Goal: Task Accomplishment & Management: Use online tool/utility

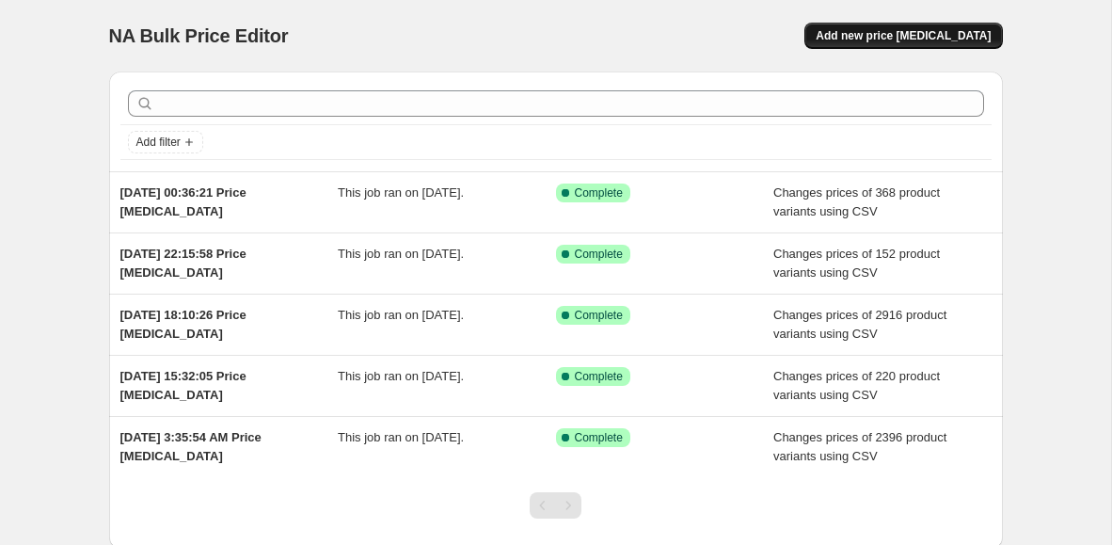
click at [869, 40] on span "Add new price [MEDICAL_DATA]" at bounding box center [903, 35] width 175 height 15
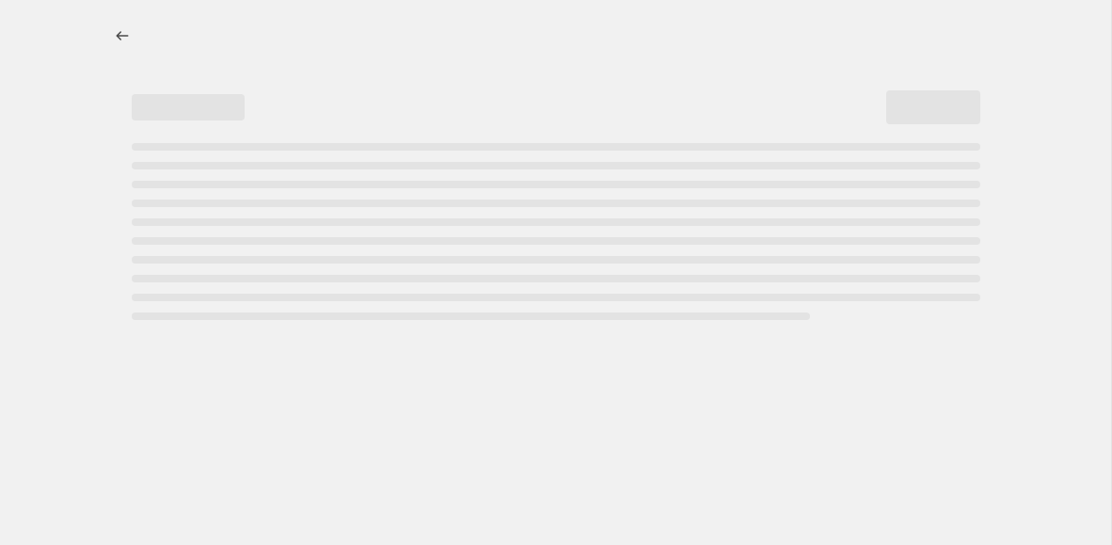
select select "percentage"
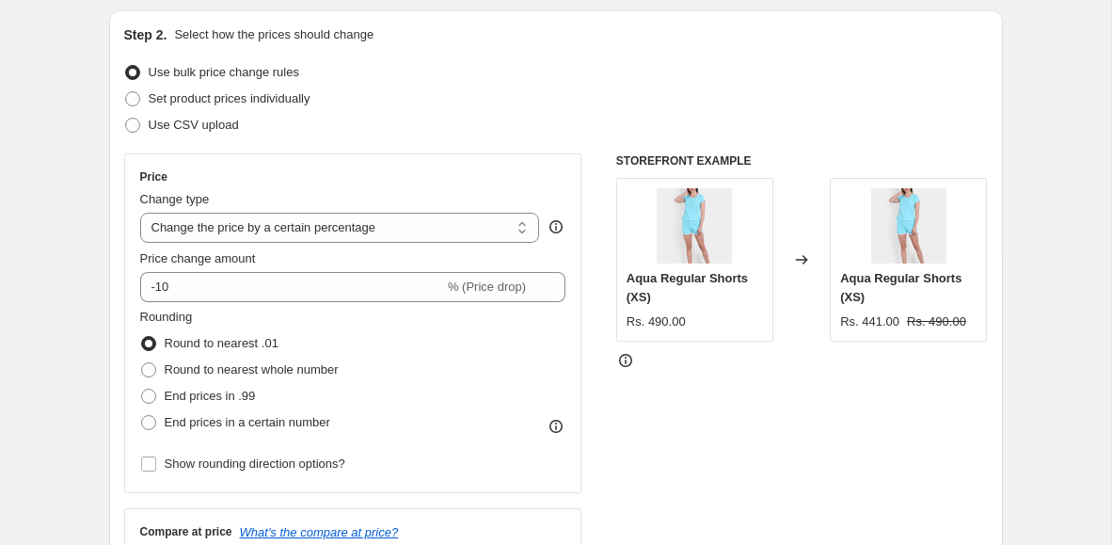
scroll to position [162, 0]
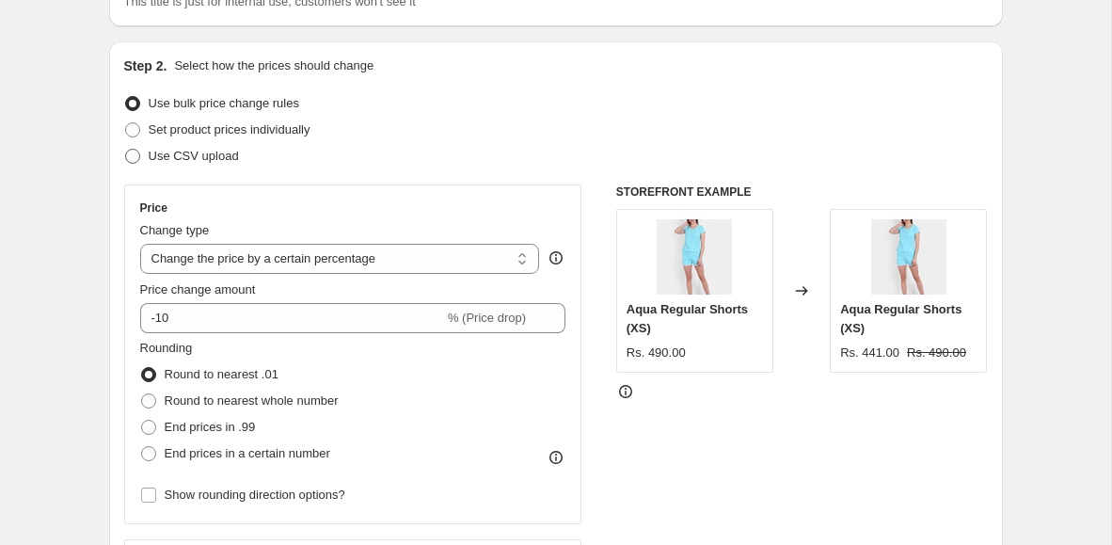
click at [224, 148] on span "Use CSV upload" at bounding box center [194, 156] width 90 height 19
click at [126, 149] on input "Use CSV upload" at bounding box center [125, 149] width 1 height 1
radio input "true"
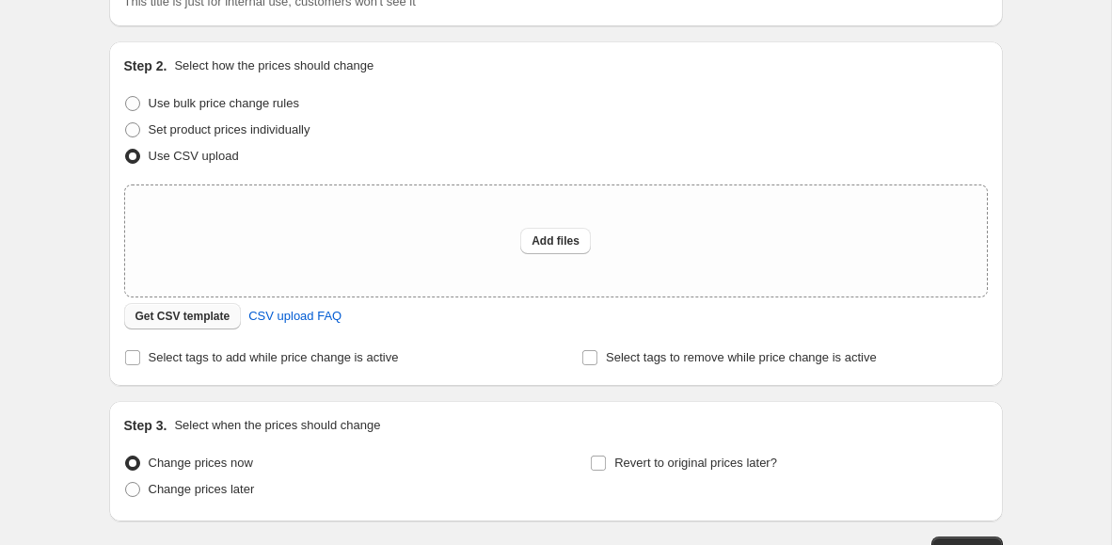
click at [214, 305] on button "Get CSV template" at bounding box center [183, 316] width 118 height 26
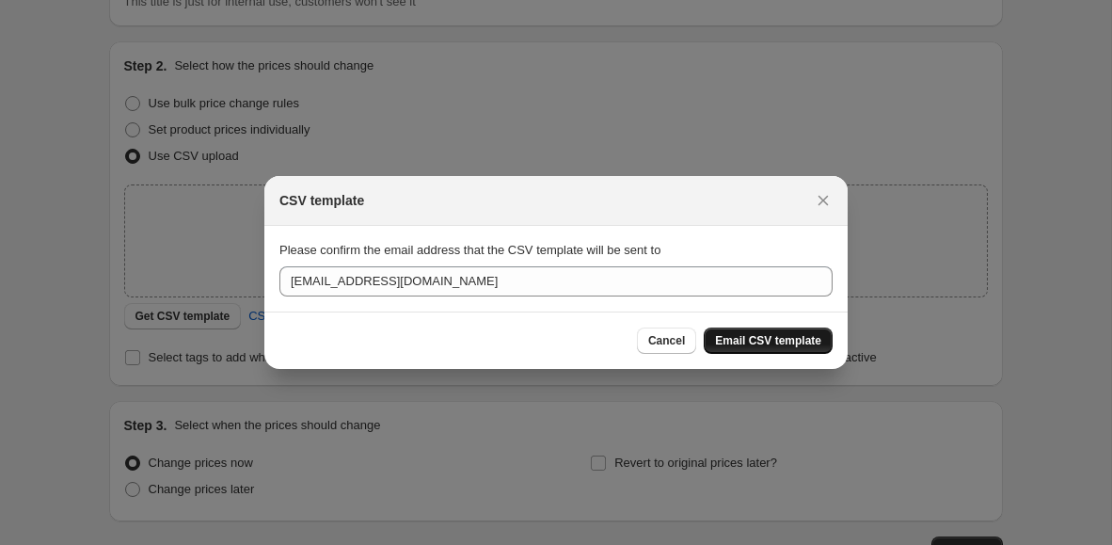
click at [777, 346] on span "Email CSV template" at bounding box center [768, 340] width 106 height 15
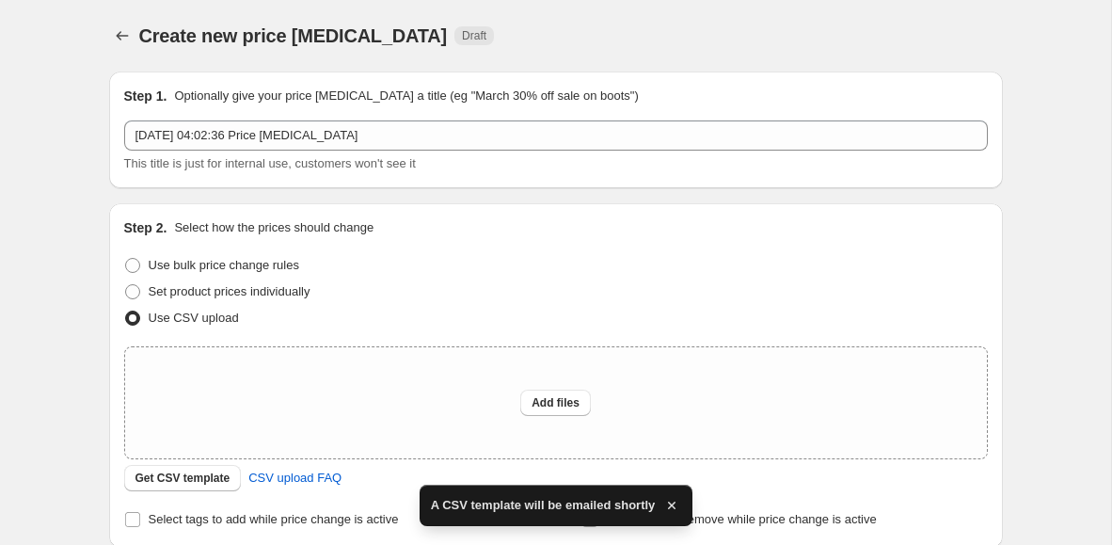
scroll to position [162, 0]
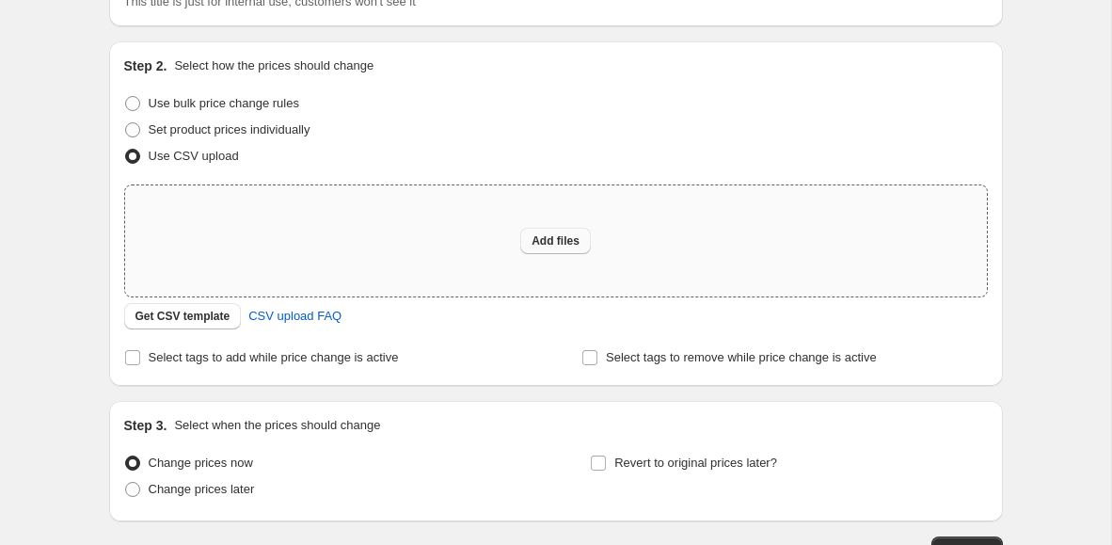
click at [565, 252] on button "Add files" at bounding box center [555, 241] width 71 height 26
type input "C:\fakepath\csv_template_user_12993.csv"
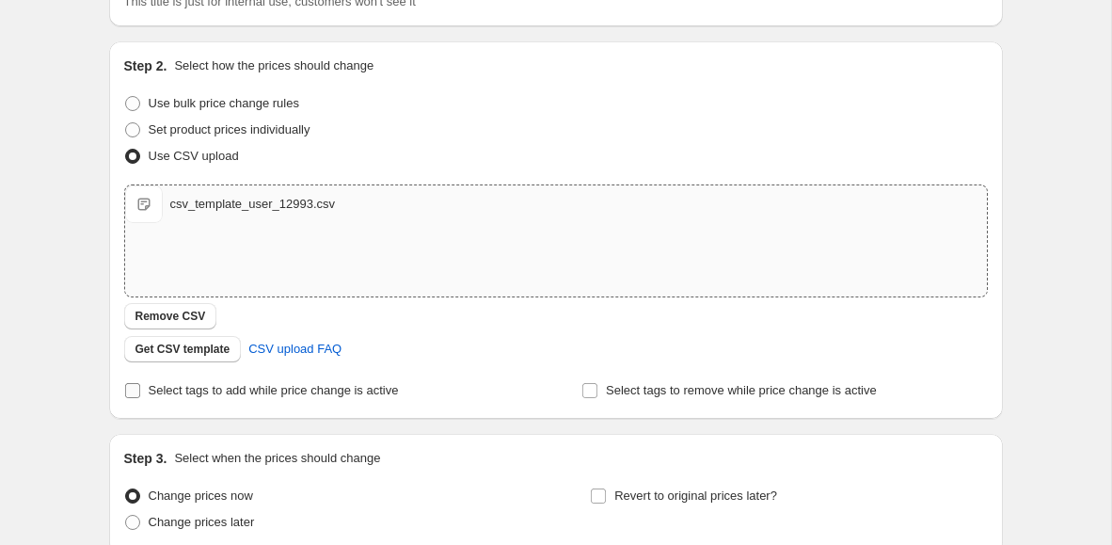
click at [135, 395] on input "Select tags to add while price change is active" at bounding box center [132, 390] width 15 height 15
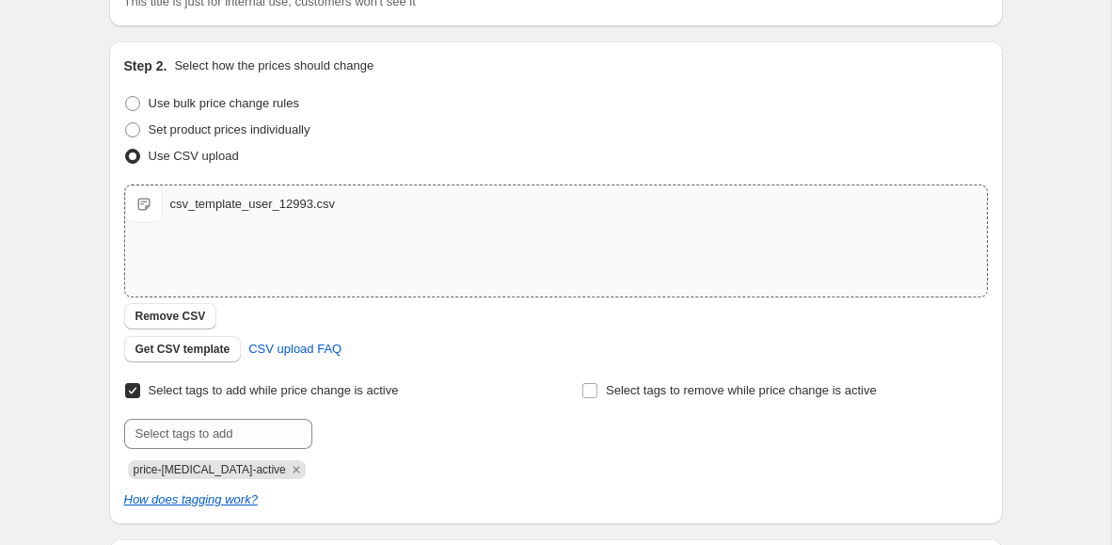
click at [135, 390] on input "Select tags to add while price change is active" at bounding box center [132, 390] width 15 height 15
checkbox input "false"
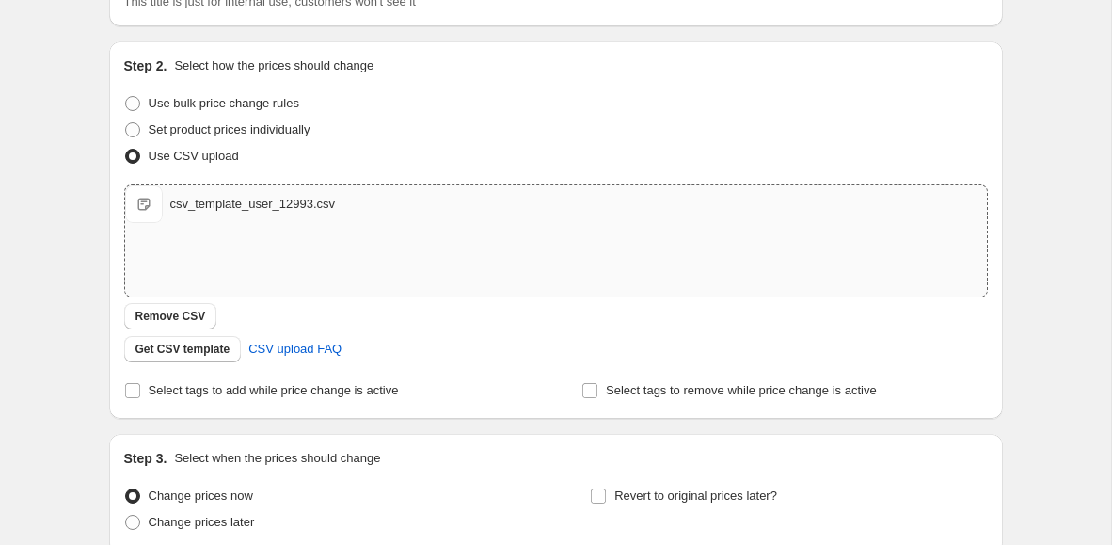
scroll to position [326, 0]
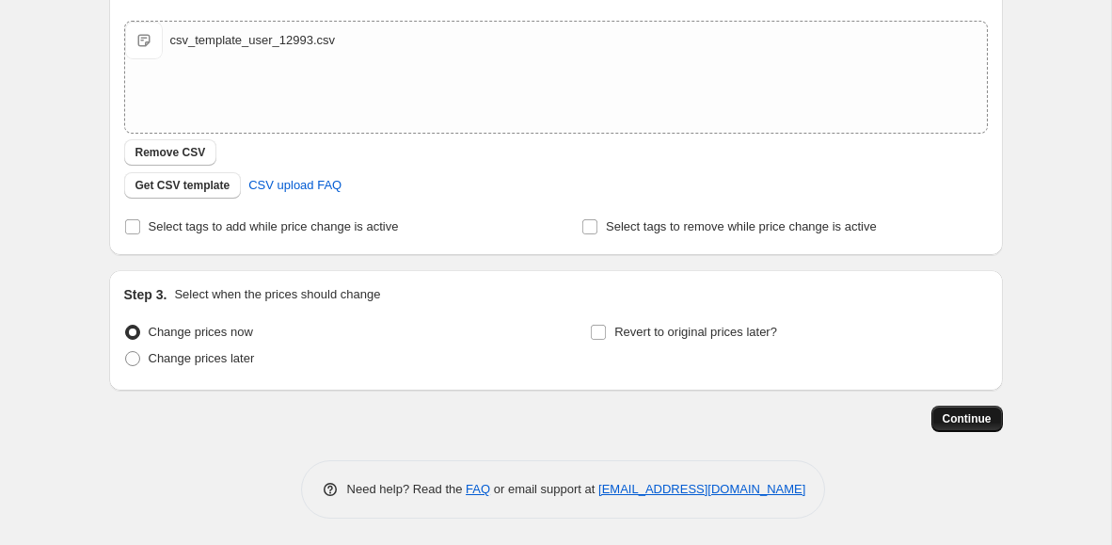
click at [979, 421] on span "Continue" at bounding box center [967, 418] width 49 height 15
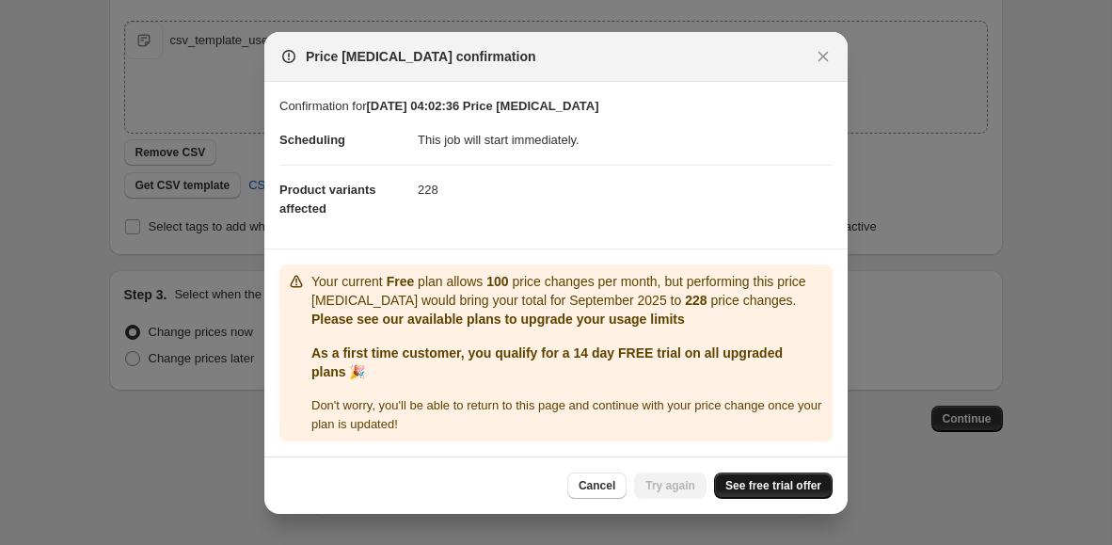
click at [760, 480] on span "See free trial offer" at bounding box center [773, 485] width 96 height 15
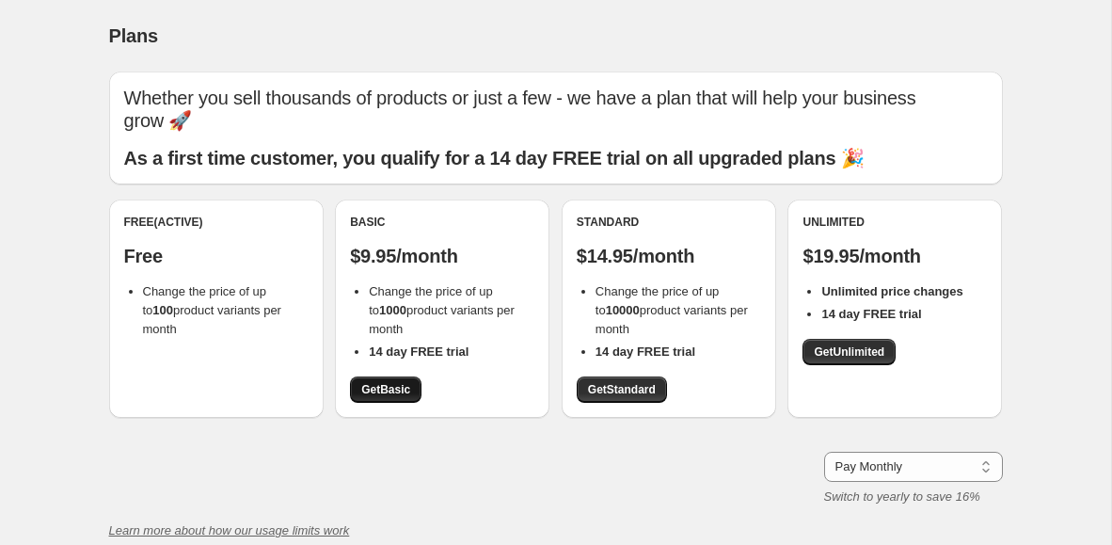
click at [390, 376] on link "Get Basic" at bounding box center [386, 389] width 72 height 26
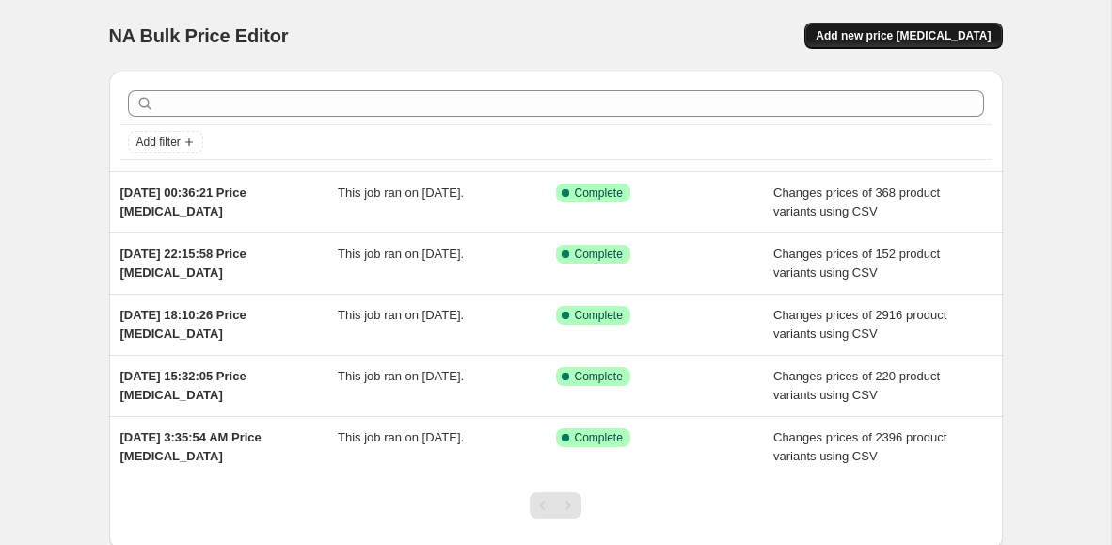
click at [884, 38] on span "Add new price [MEDICAL_DATA]" at bounding box center [903, 35] width 175 height 15
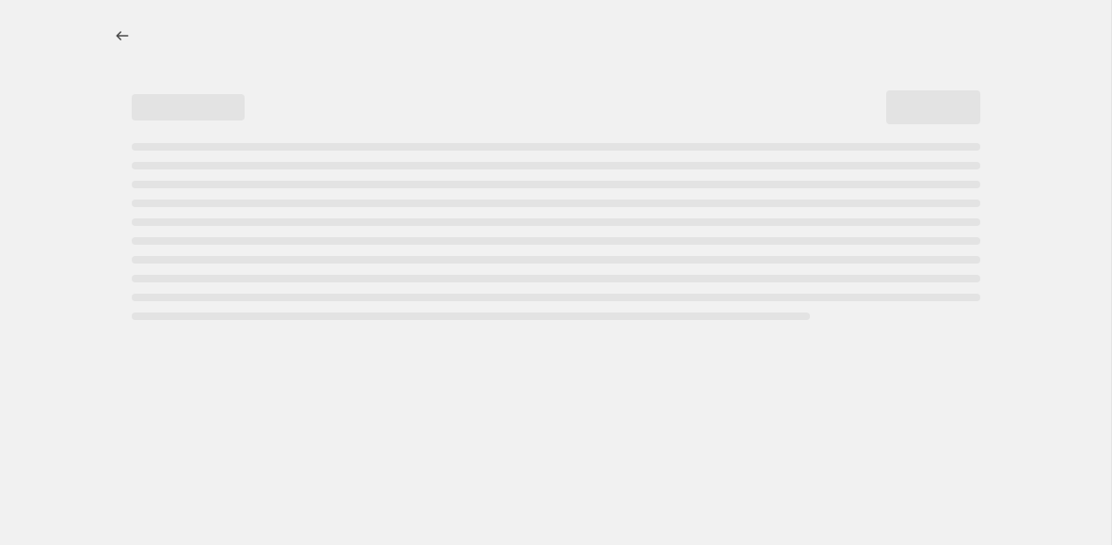
select select "percentage"
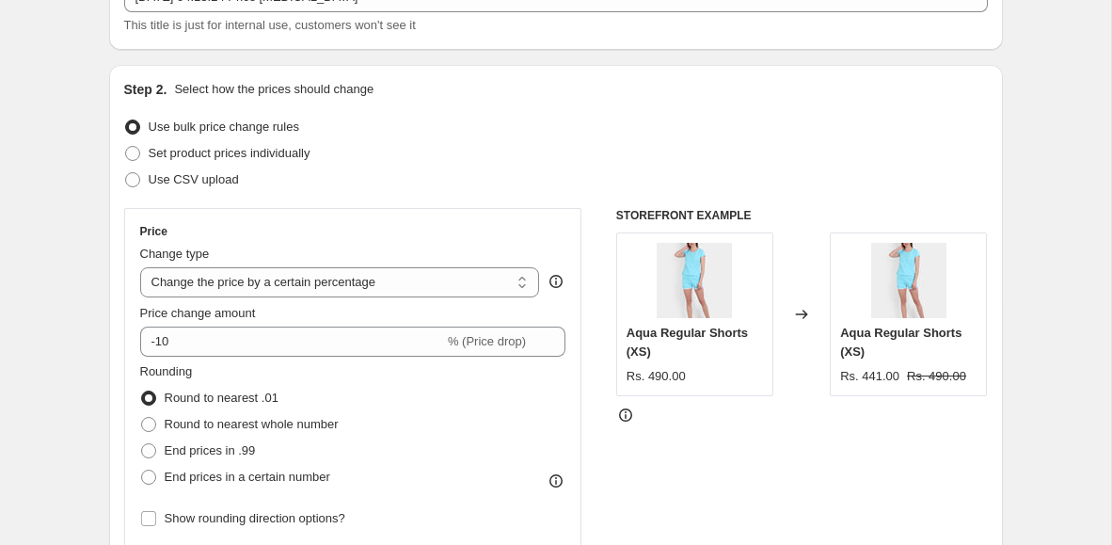
scroll to position [148, 0]
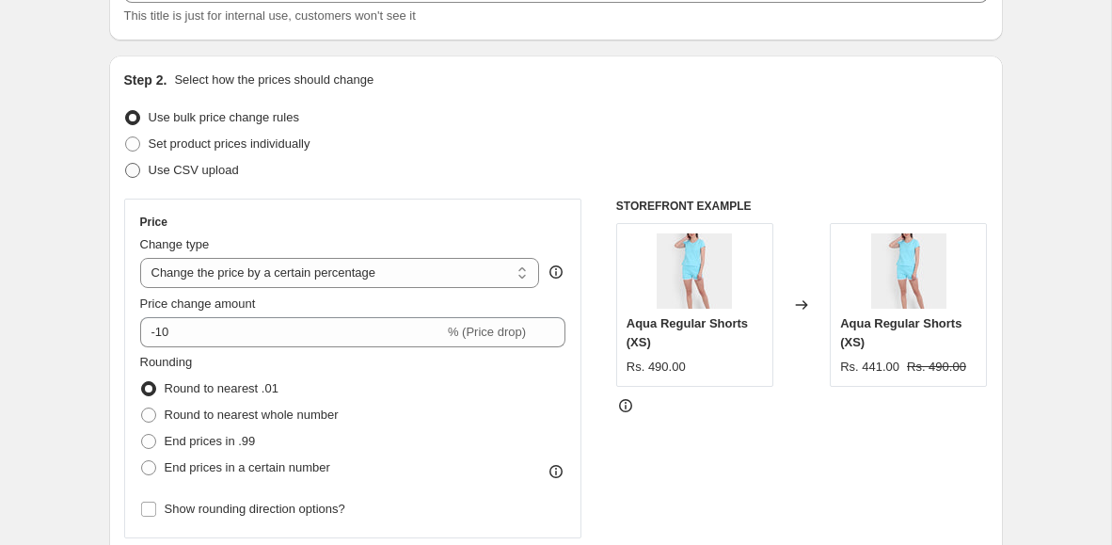
click at [209, 172] on span "Use CSV upload" at bounding box center [194, 170] width 90 height 14
click at [126, 164] on input "Use CSV upload" at bounding box center [125, 163] width 1 height 1
radio input "true"
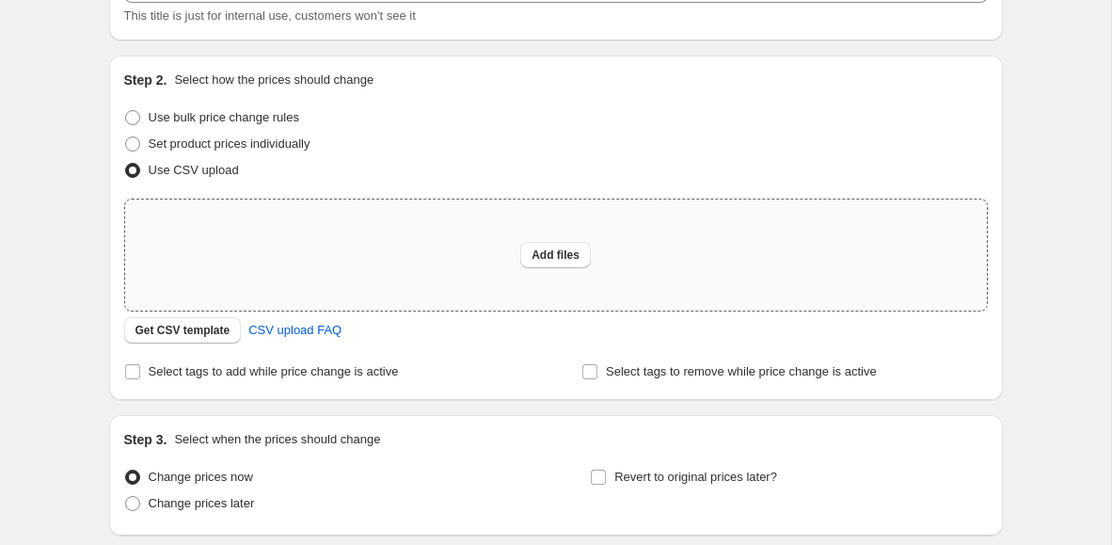
click at [206, 287] on div "Add files" at bounding box center [556, 254] width 862 height 111
type input "C:\fakepath\csv_template_user_12993.csv"
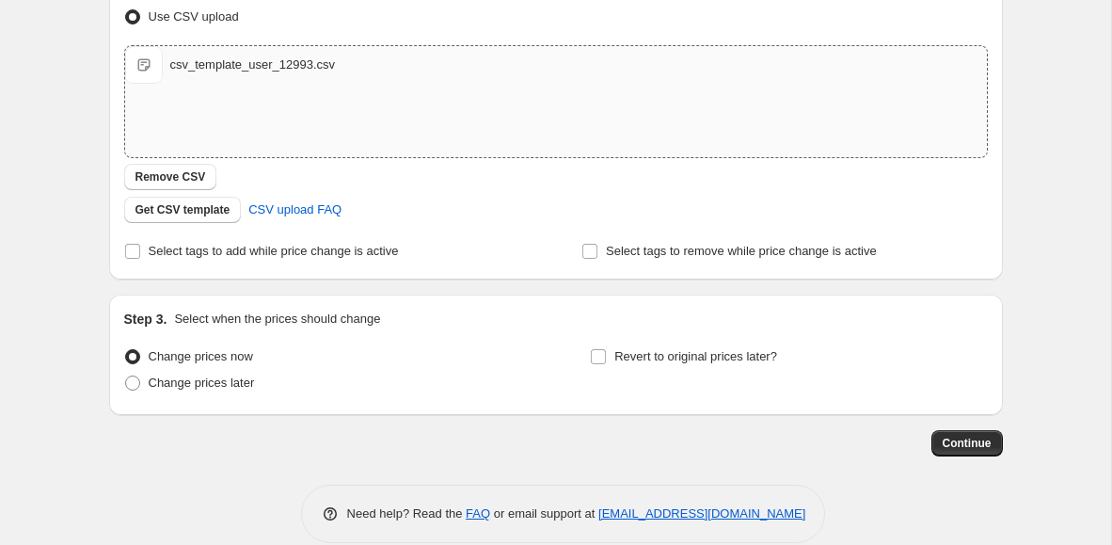
scroll to position [326, 0]
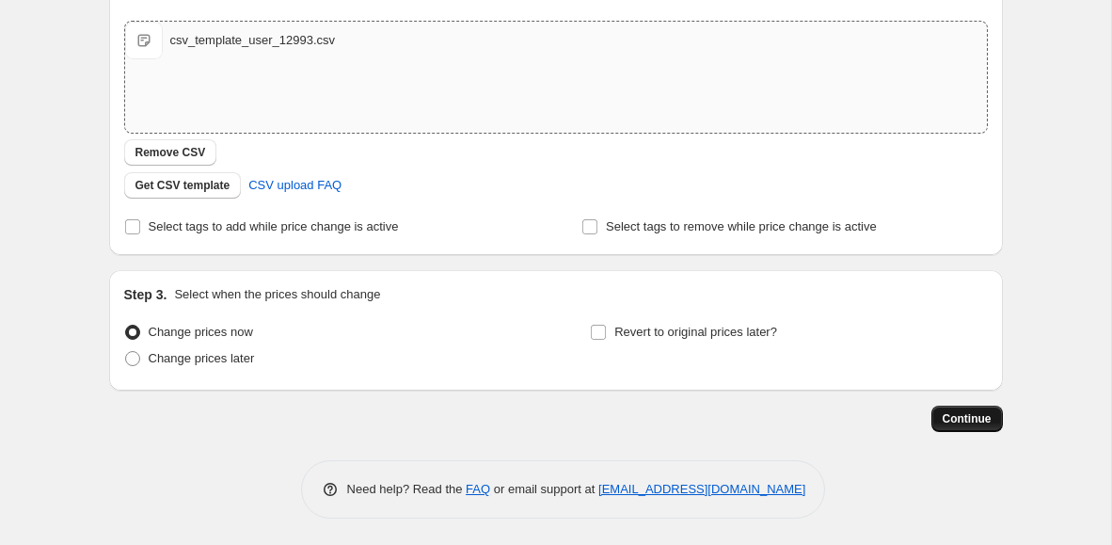
click at [969, 421] on span "Continue" at bounding box center [967, 418] width 49 height 15
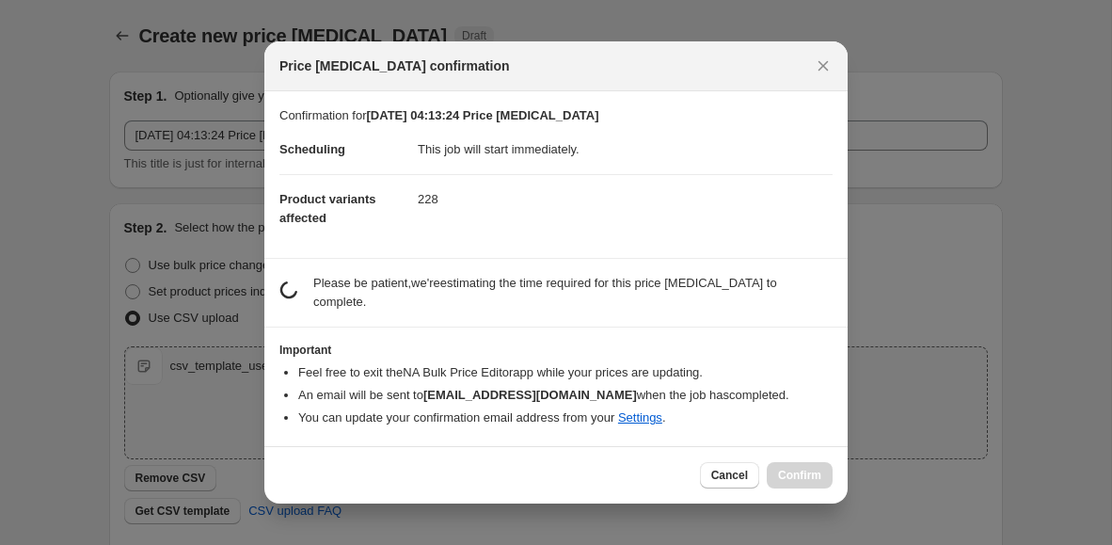
scroll to position [0, 0]
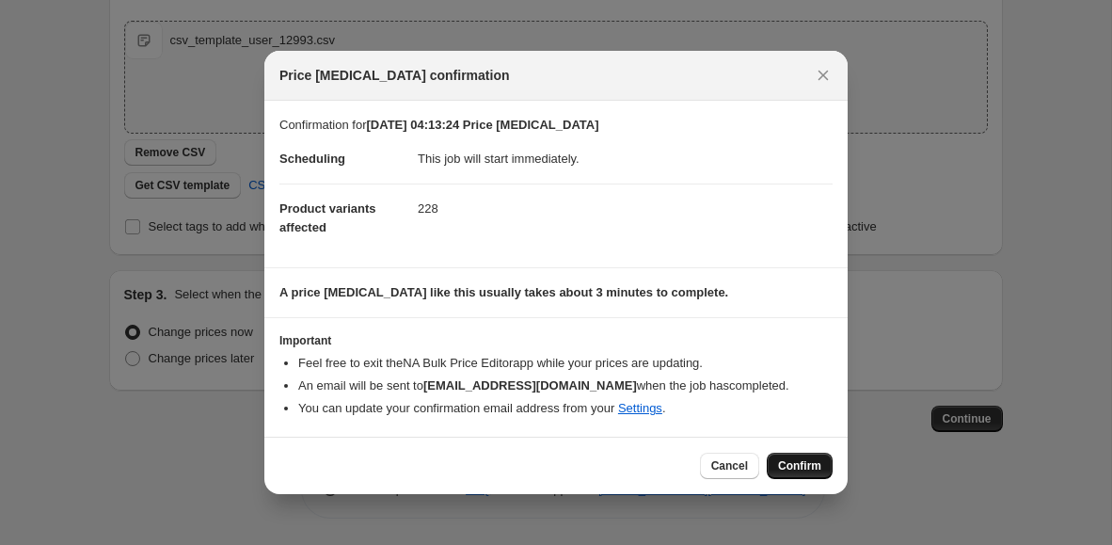
click at [806, 464] on span "Confirm" at bounding box center [799, 465] width 43 height 15
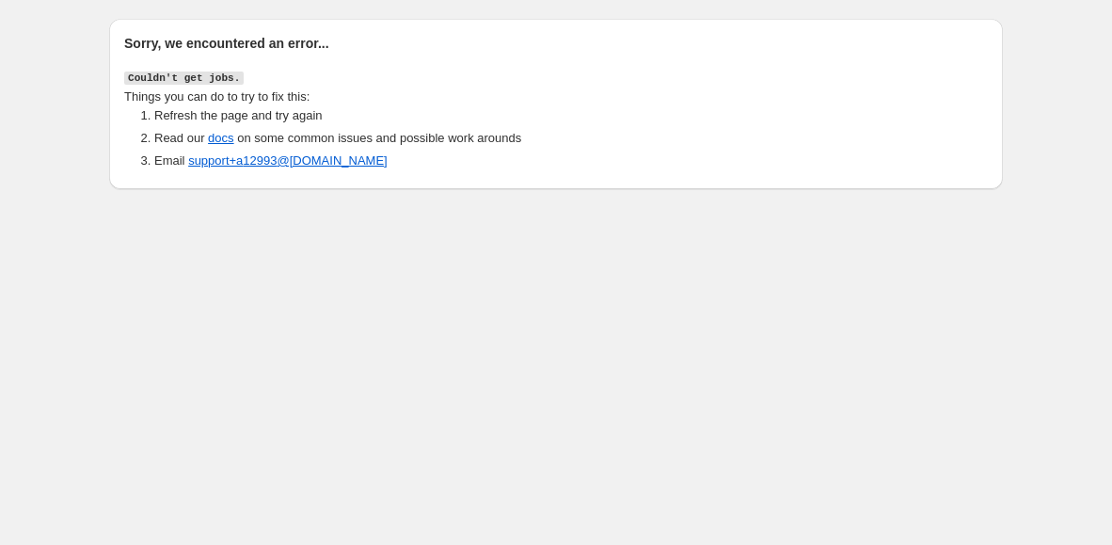
click at [426, 260] on body "Sorry, we encountered an error... Couldn't get jobs. Things you can do to try t…" at bounding box center [556, 272] width 1112 height 545
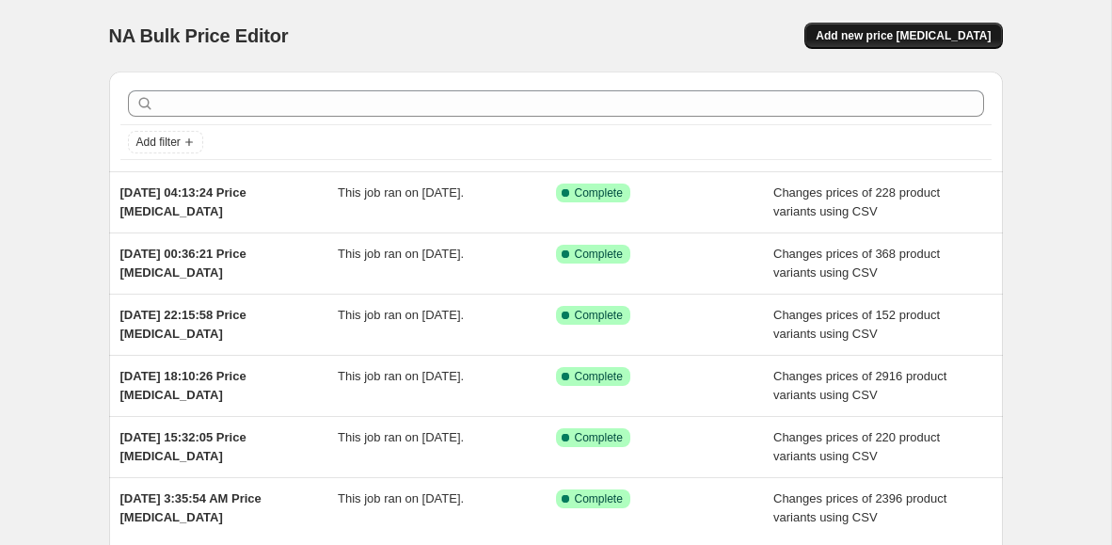
click at [863, 30] on span "Add new price [MEDICAL_DATA]" at bounding box center [903, 35] width 175 height 15
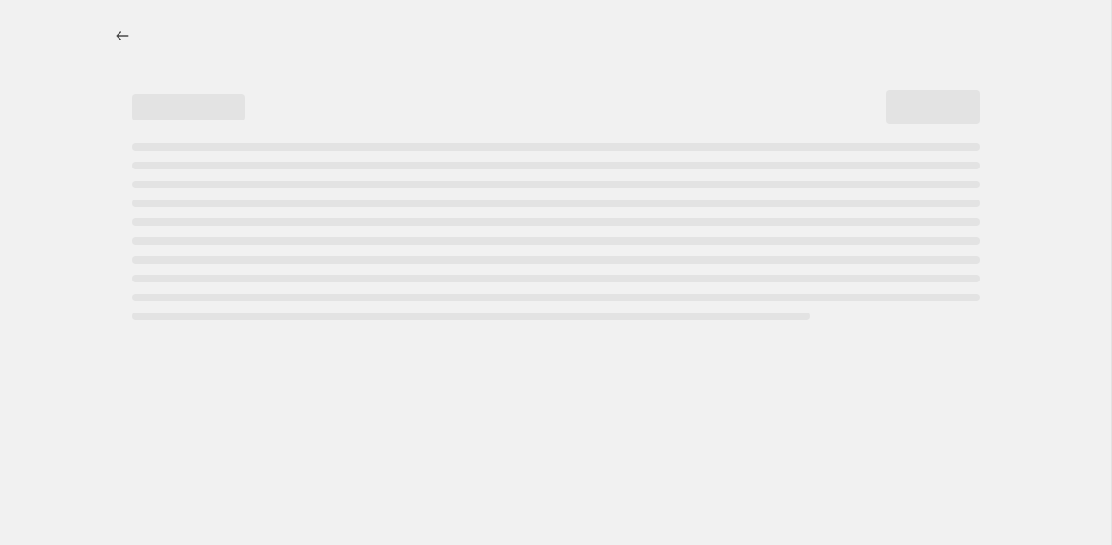
select select "percentage"
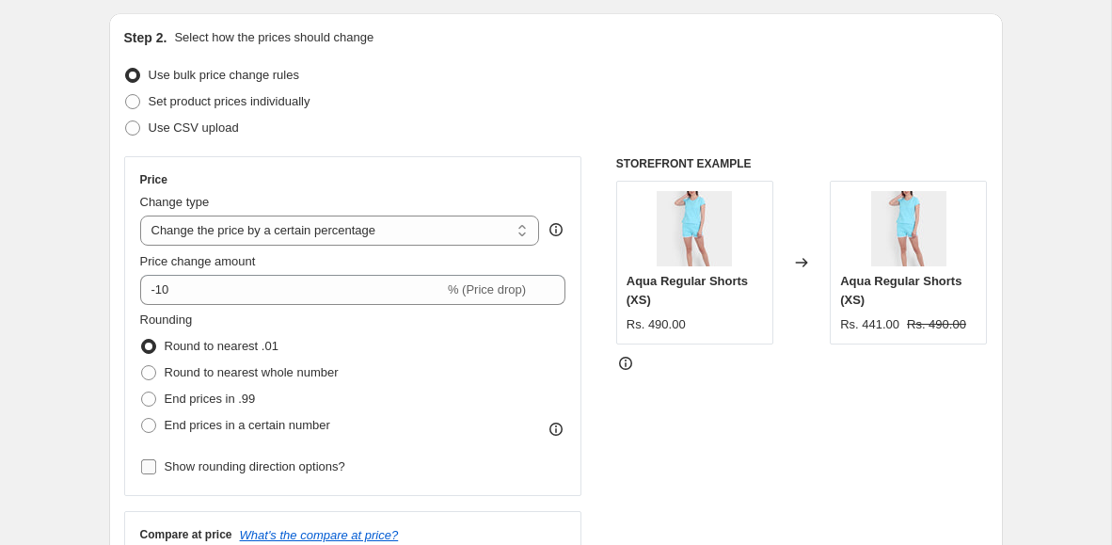
scroll to position [107, 0]
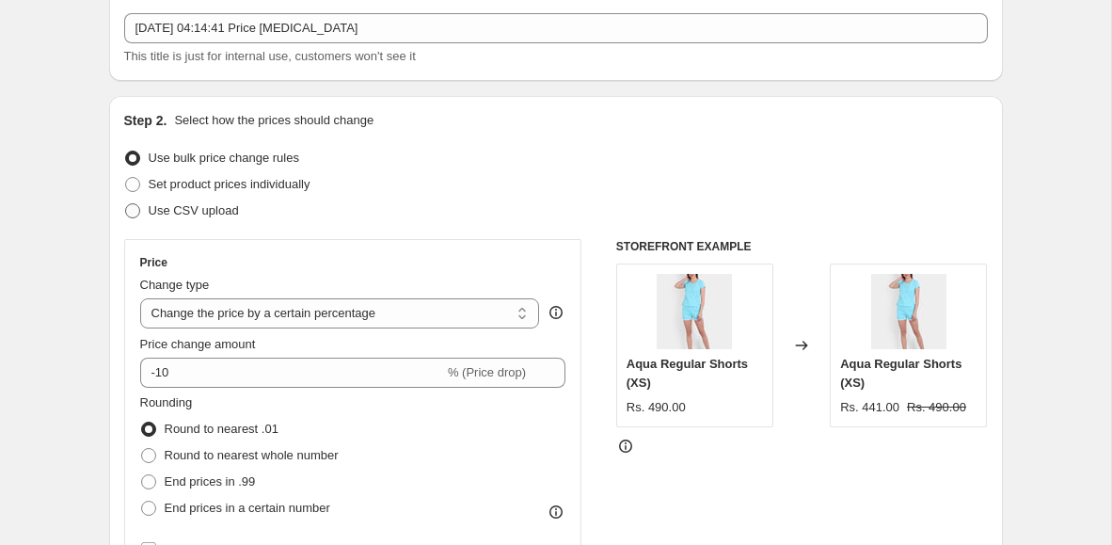
click at [225, 213] on span "Use CSV upload" at bounding box center [194, 210] width 90 height 14
click at [126, 204] on input "Use CSV upload" at bounding box center [125, 203] width 1 height 1
radio input "true"
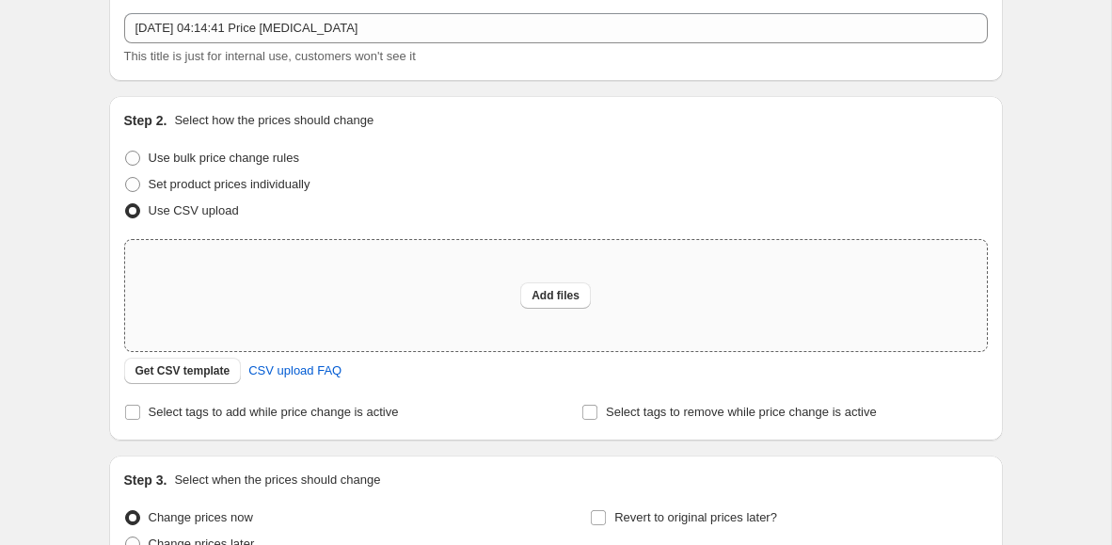
click at [231, 279] on div "Add files" at bounding box center [556, 295] width 862 height 111
type input "C:\fakepath\csv_template_user_12993.csv"
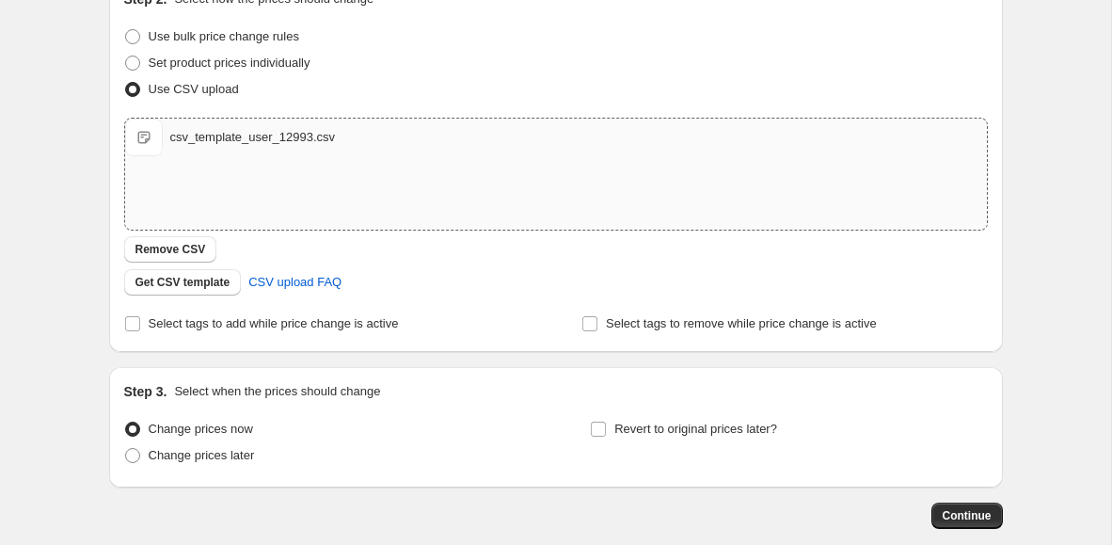
scroll to position [326, 0]
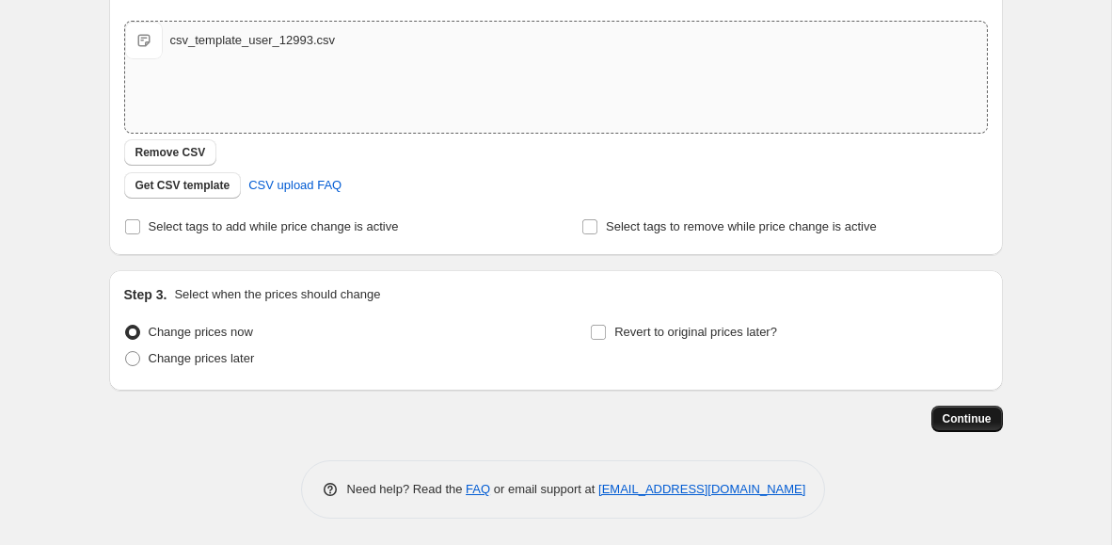
click at [941, 427] on button "Continue" at bounding box center [968, 419] width 72 height 26
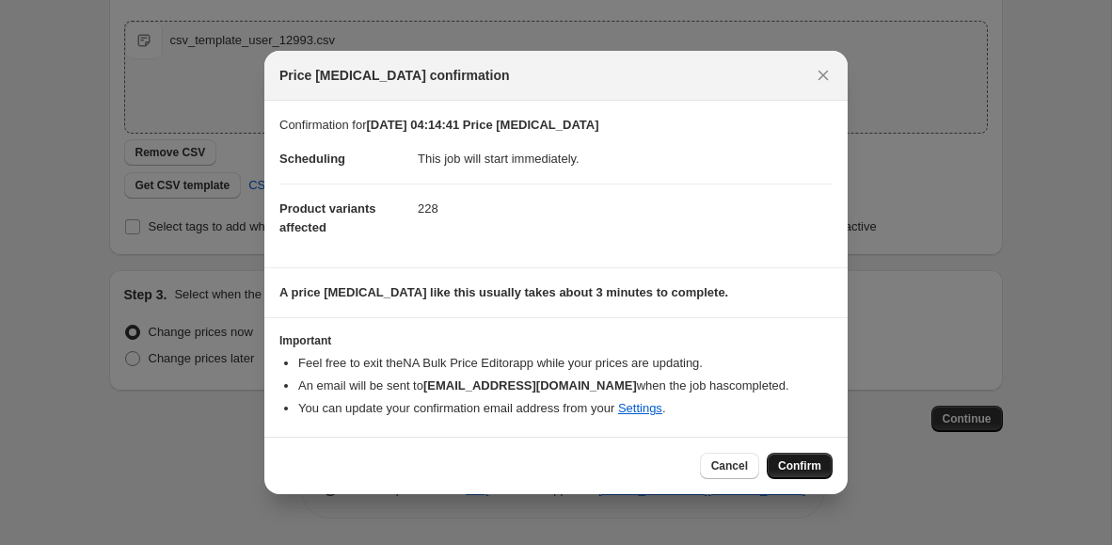
click at [809, 464] on span "Confirm" at bounding box center [799, 465] width 43 height 15
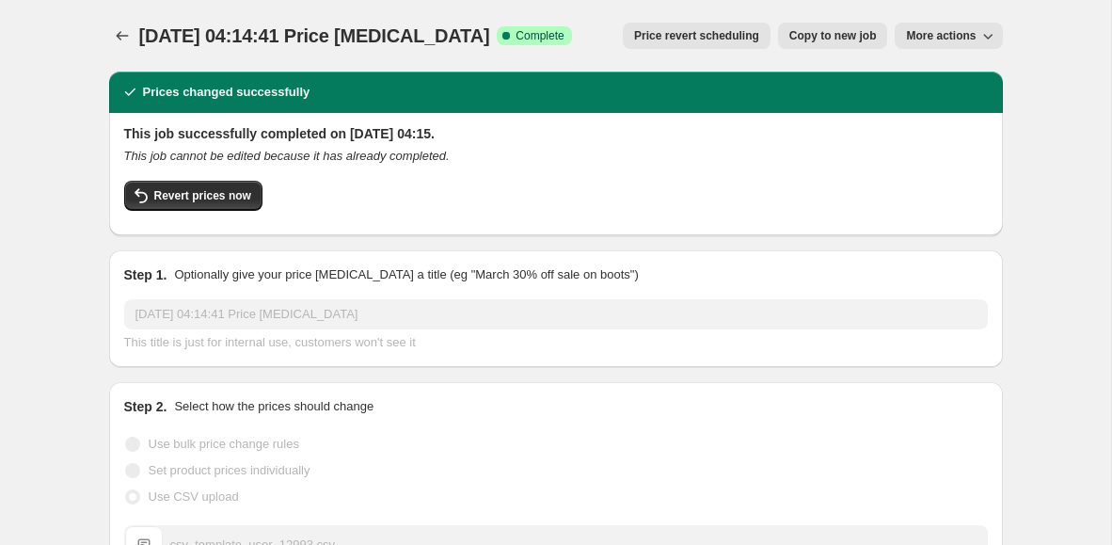
scroll to position [4, 0]
